Goal: Navigation & Orientation: Find specific page/section

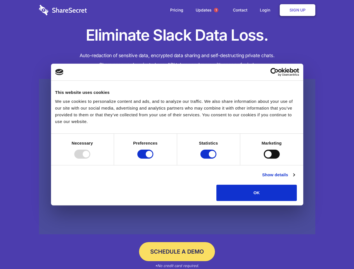
click at [90, 158] on div at bounding box center [82, 154] width 16 height 9
click at [153, 158] on input "Preferences" at bounding box center [145, 154] width 16 height 9
checkbox input "false"
click at [209, 158] on input "Statistics" at bounding box center [208, 154] width 16 height 9
checkbox input "false"
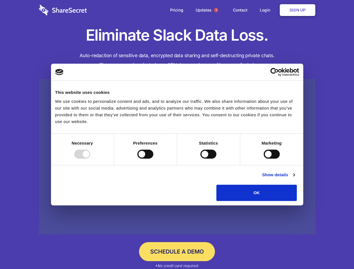
click at [263, 158] on input "Marketing" at bounding box center [271, 154] width 16 height 9
checkbox input "true"
click at [294, 178] on link "Show details" at bounding box center [278, 174] width 32 height 7
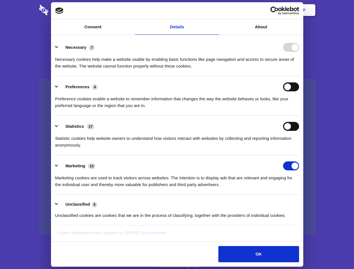
click at [299, 76] on li "Necessary 7 Necessary cookies help make a website usable by enabling basic func…" at bounding box center [177, 56] width 244 height 39
click at [216, 10] on span "1" at bounding box center [216, 10] width 4 height 4
